Goal: Task Accomplishment & Management: Manage account settings

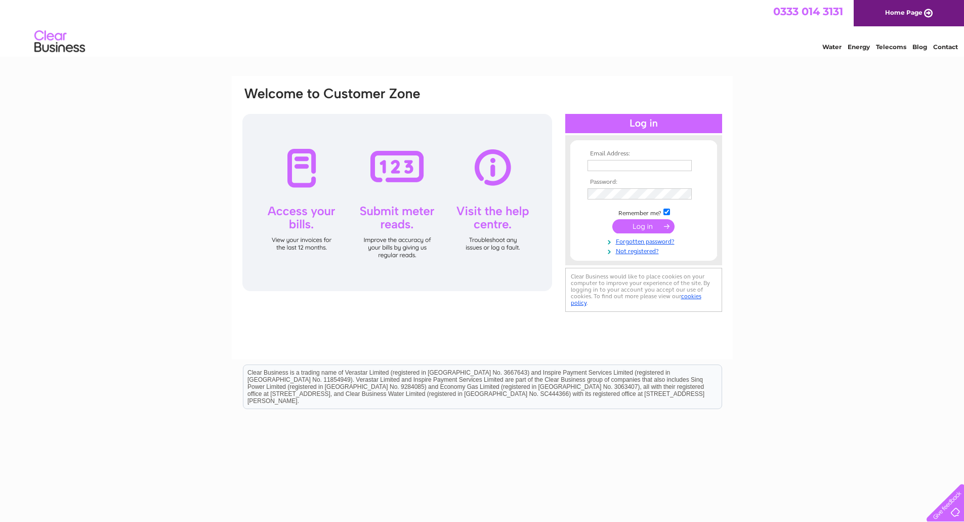
type input "[EMAIL_ADDRESS][DOMAIN_NAME]"
click at [645, 226] on input "submit" at bounding box center [643, 226] width 62 height 14
click at [839, 218] on div "Email Address: daleendparwich@gmail.com Password: Forgotten password?" at bounding box center [482, 304] width 964 height 456
click at [642, 225] on input "submit" at bounding box center [643, 226] width 62 height 14
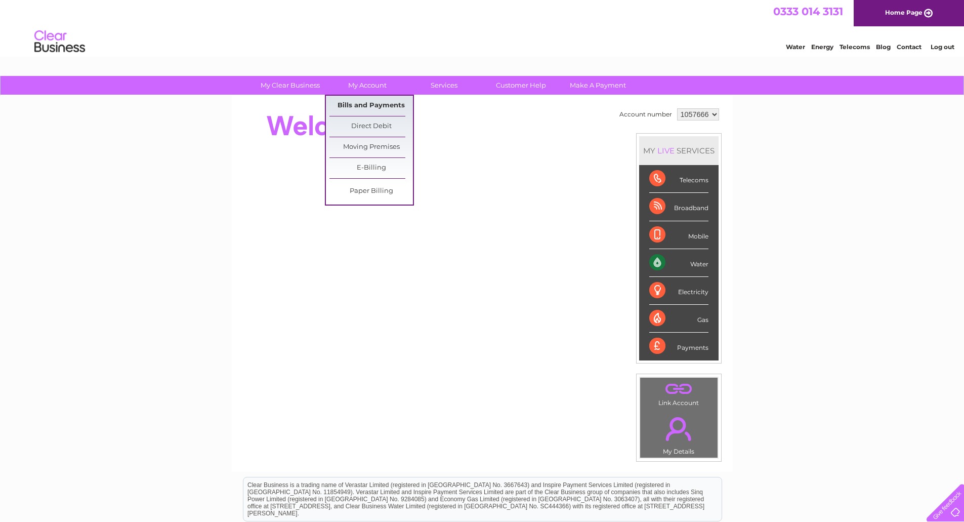
click at [374, 105] on link "Bills and Payments" at bounding box center [370, 106] width 83 height 20
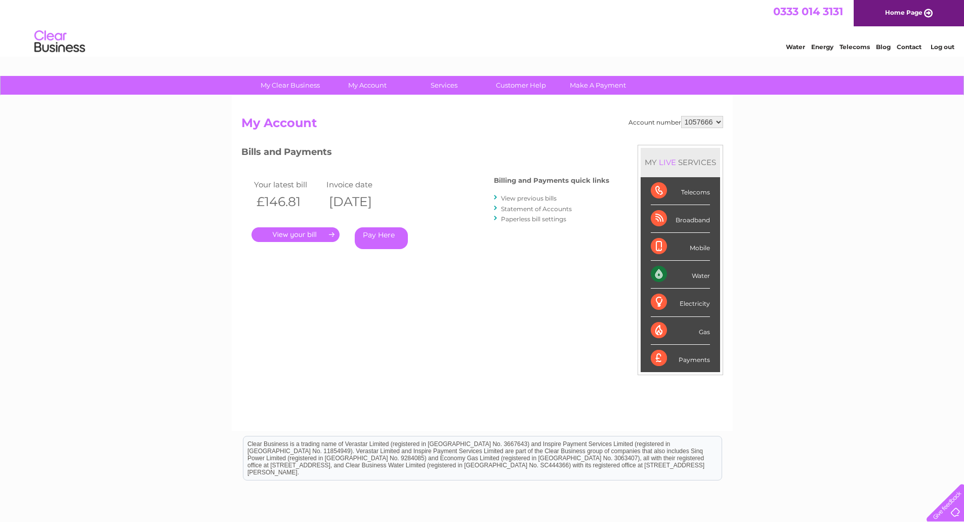
click at [294, 233] on link "." at bounding box center [295, 234] width 88 height 15
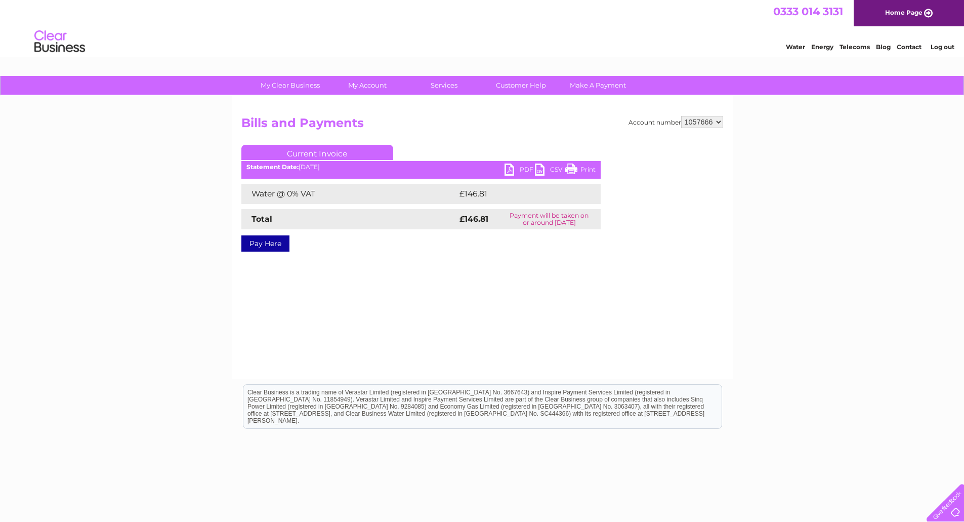
click at [509, 168] on link "PDF" at bounding box center [519, 170] width 30 height 15
